Goal: Task Accomplishment & Management: Manage account settings

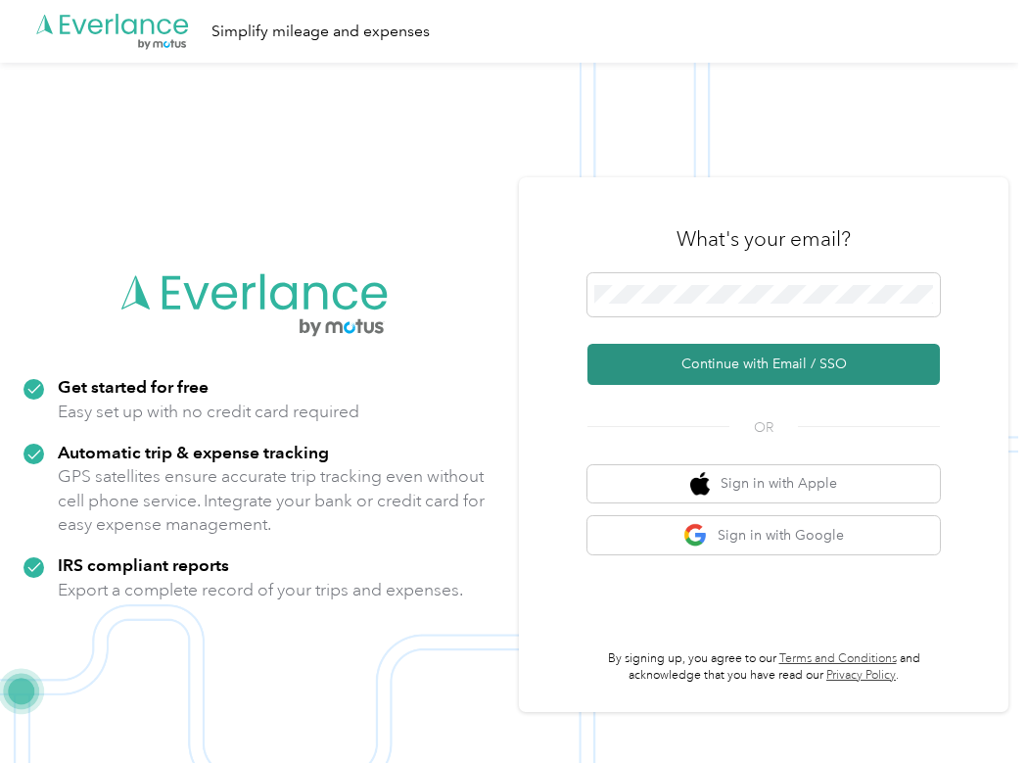
click at [747, 360] on button "Continue with Email / SSO" at bounding box center [763, 364] width 352 height 41
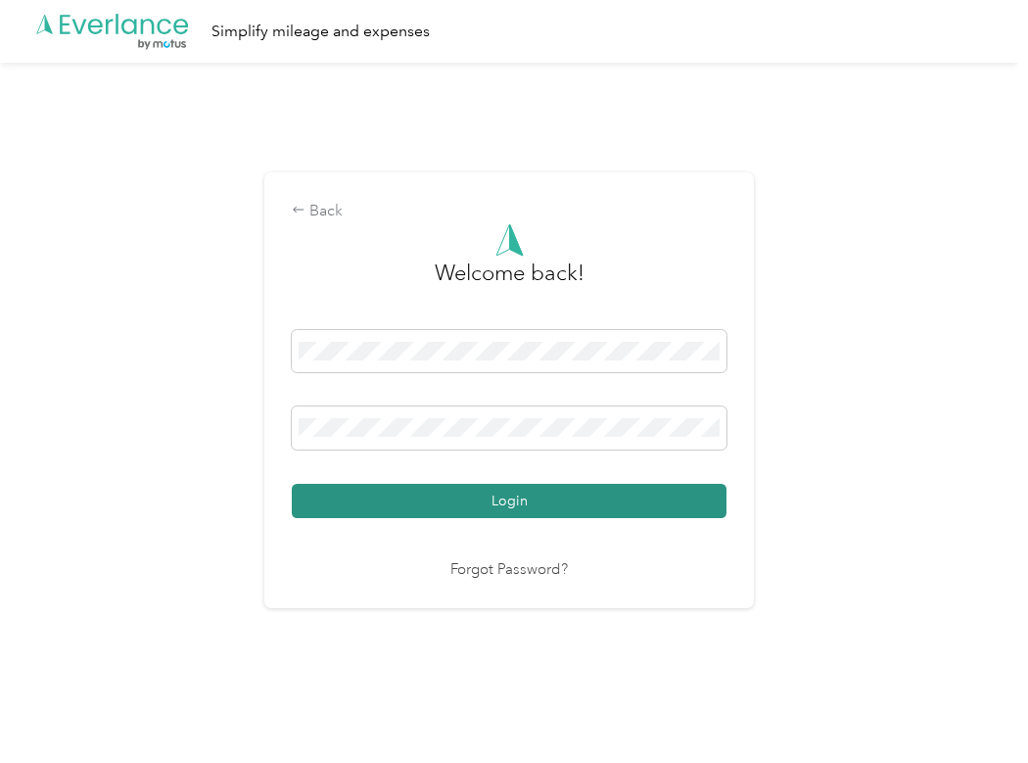
click at [634, 490] on button "Login" at bounding box center [509, 501] width 435 height 34
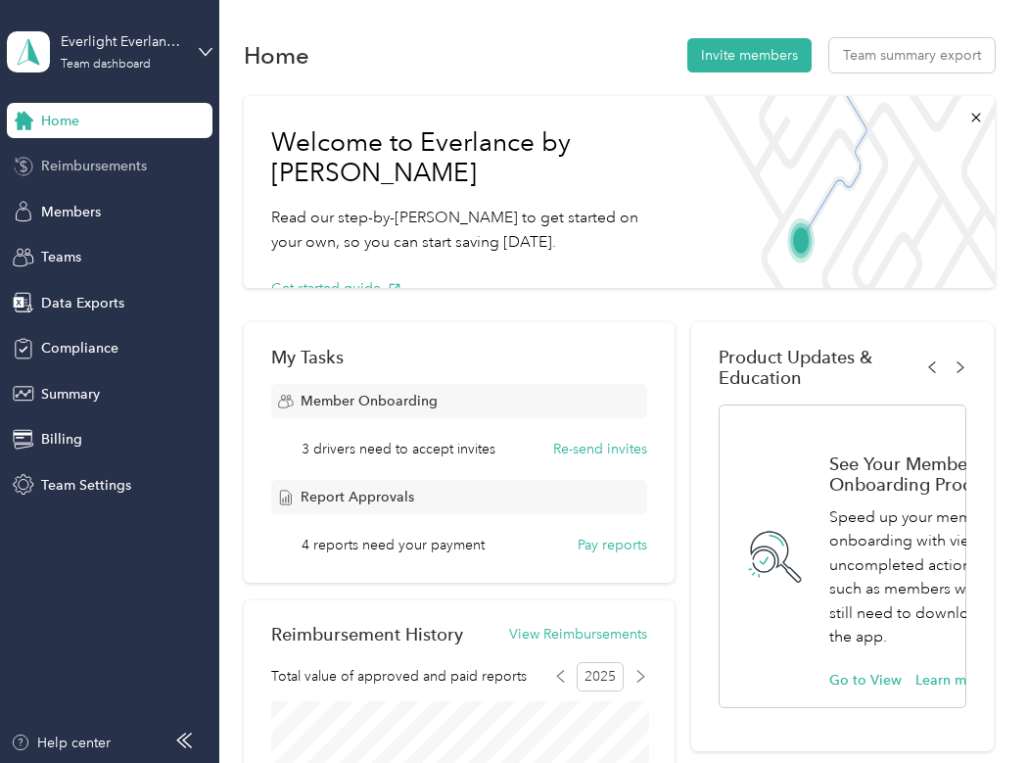
click at [137, 172] on span "Reimbursements" at bounding box center [94, 166] width 106 height 21
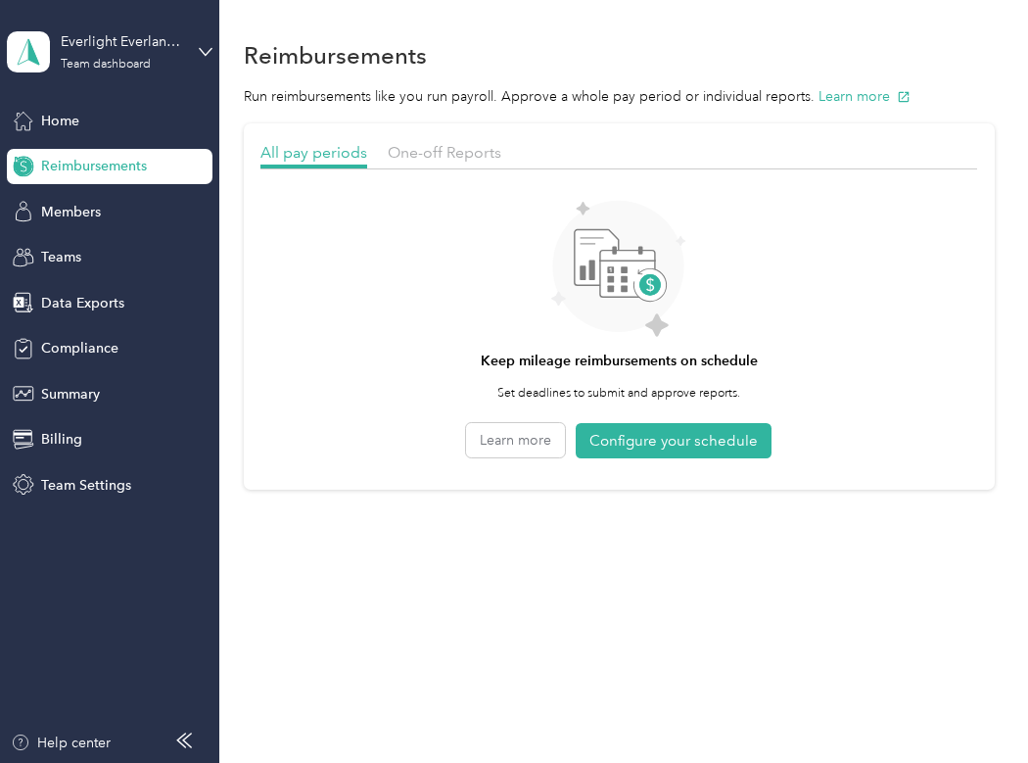
click at [447, 141] on div "One-off Reports" at bounding box center [445, 153] width 114 height 24
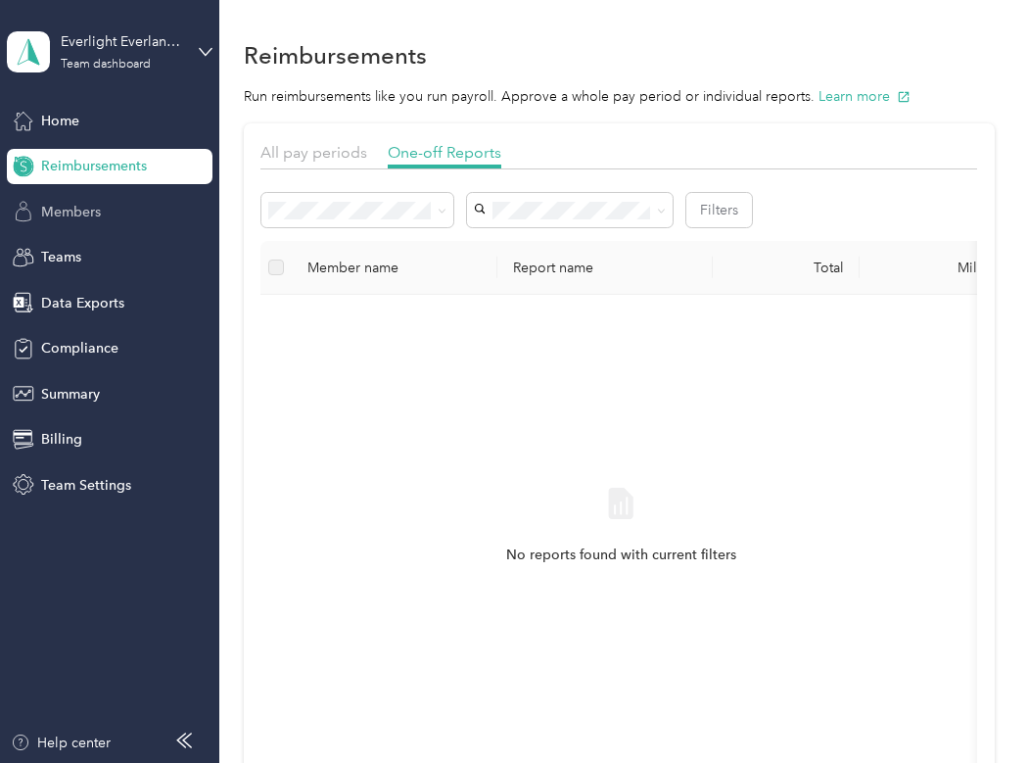
click at [135, 211] on div "Members" at bounding box center [110, 211] width 206 height 35
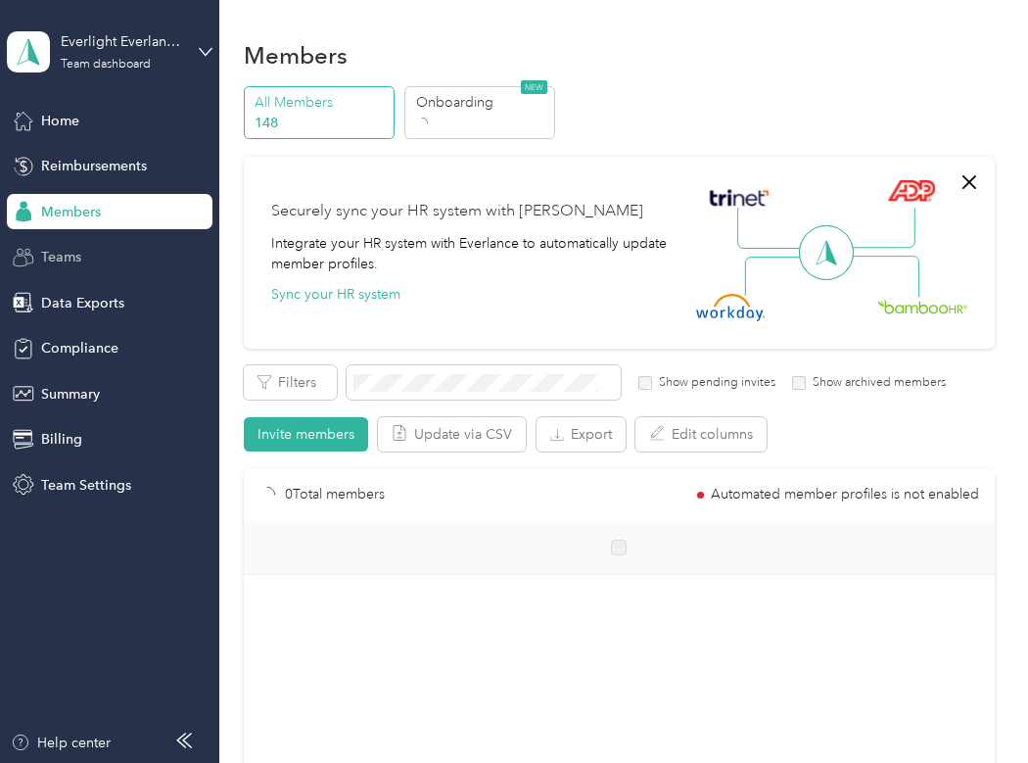
click at [129, 247] on div "Teams" at bounding box center [110, 257] width 206 height 35
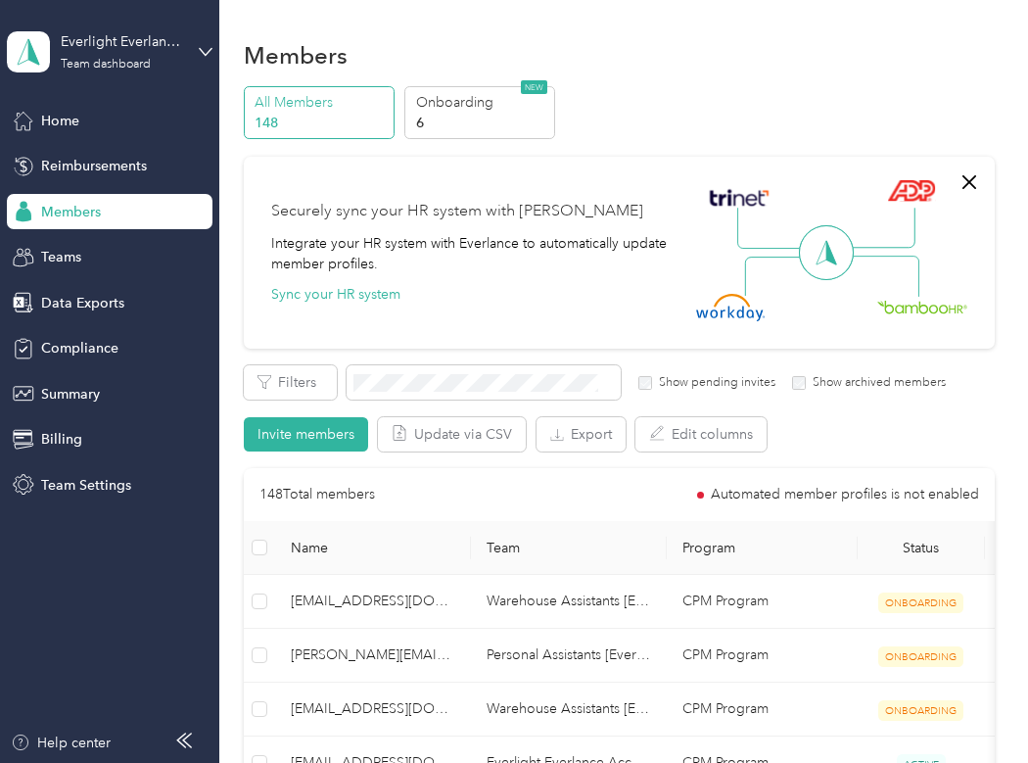
click at [177, 91] on div "Everlight Everlance Account Team dashboard Home Reimbursements Members Teams Da…" at bounding box center [110, 251] width 206 height 502
click at [181, 57] on div "Everlight Everlance Account Team dashboard" at bounding box center [122, 50] width 122 height 39
click at [125, 257] on div "Log out" at bounding box center [213, 250] width 385 height 34
